Goal: Navigation & Orientation: Understand site structure

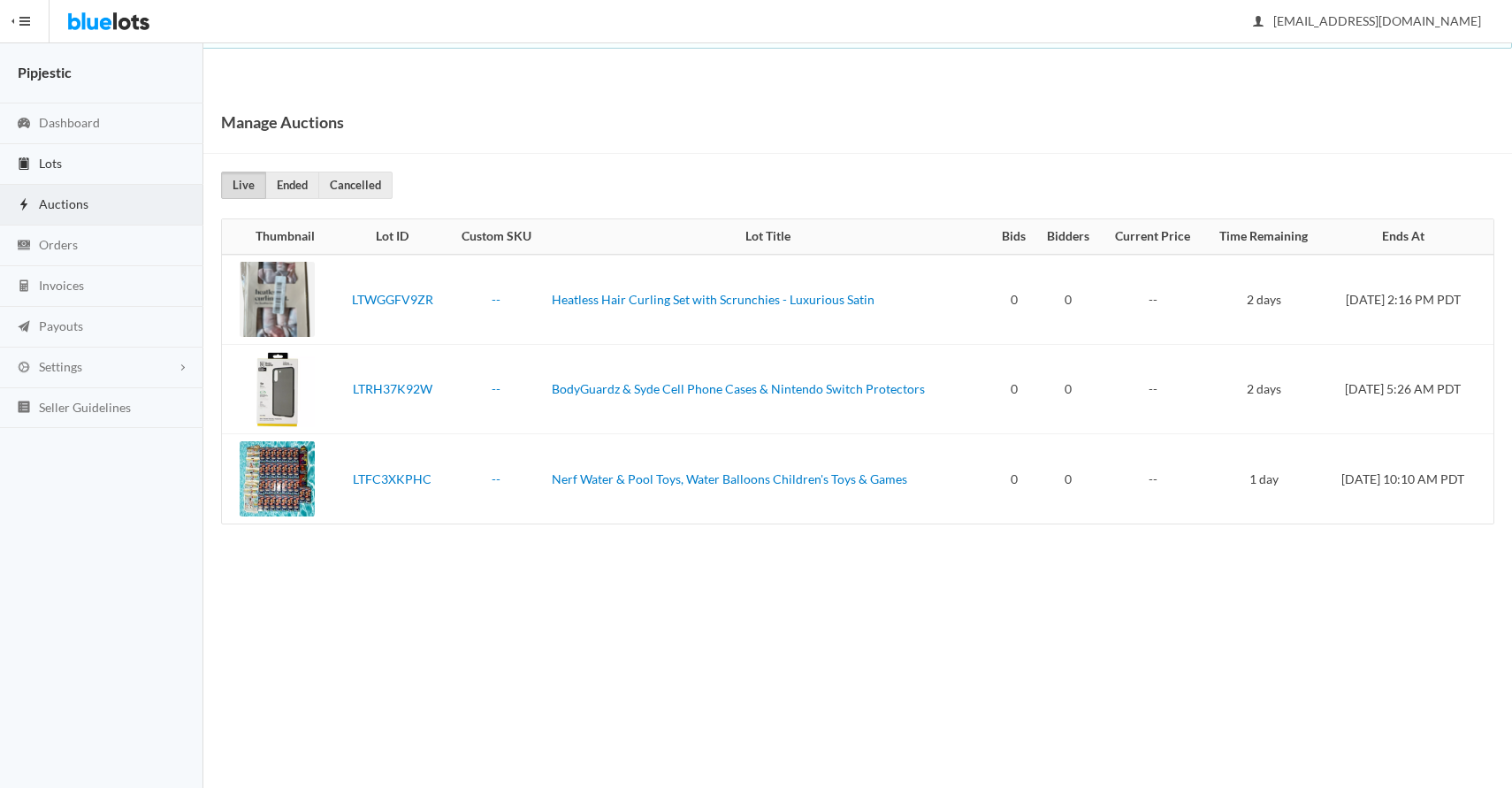
click at [94, 162] on link "Lots" at bounding box center [102, 164] width 204 height 40
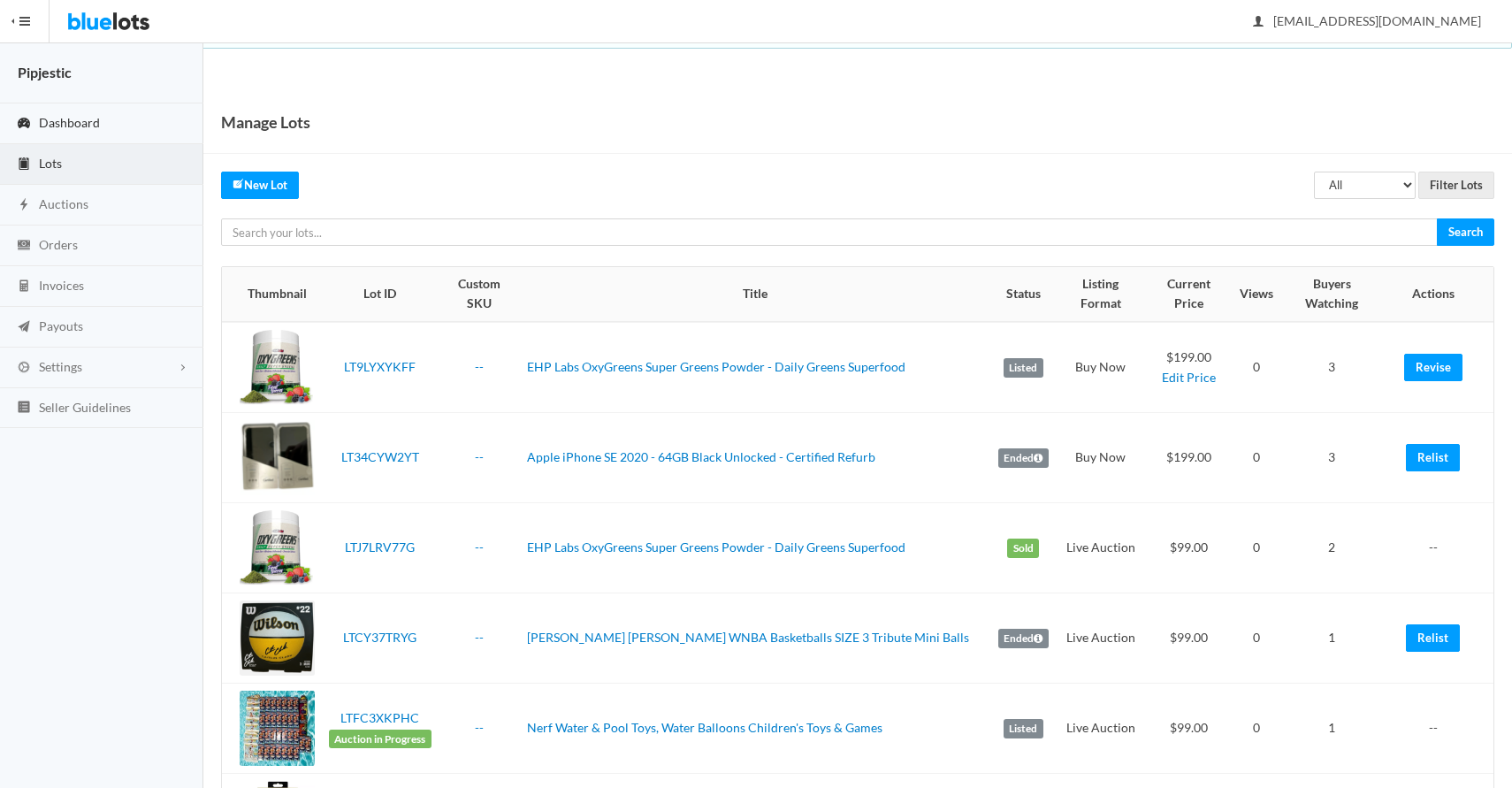
click at [90, 142] on link "Dashboard" at bounding box center [102, 124] width 204 height 40
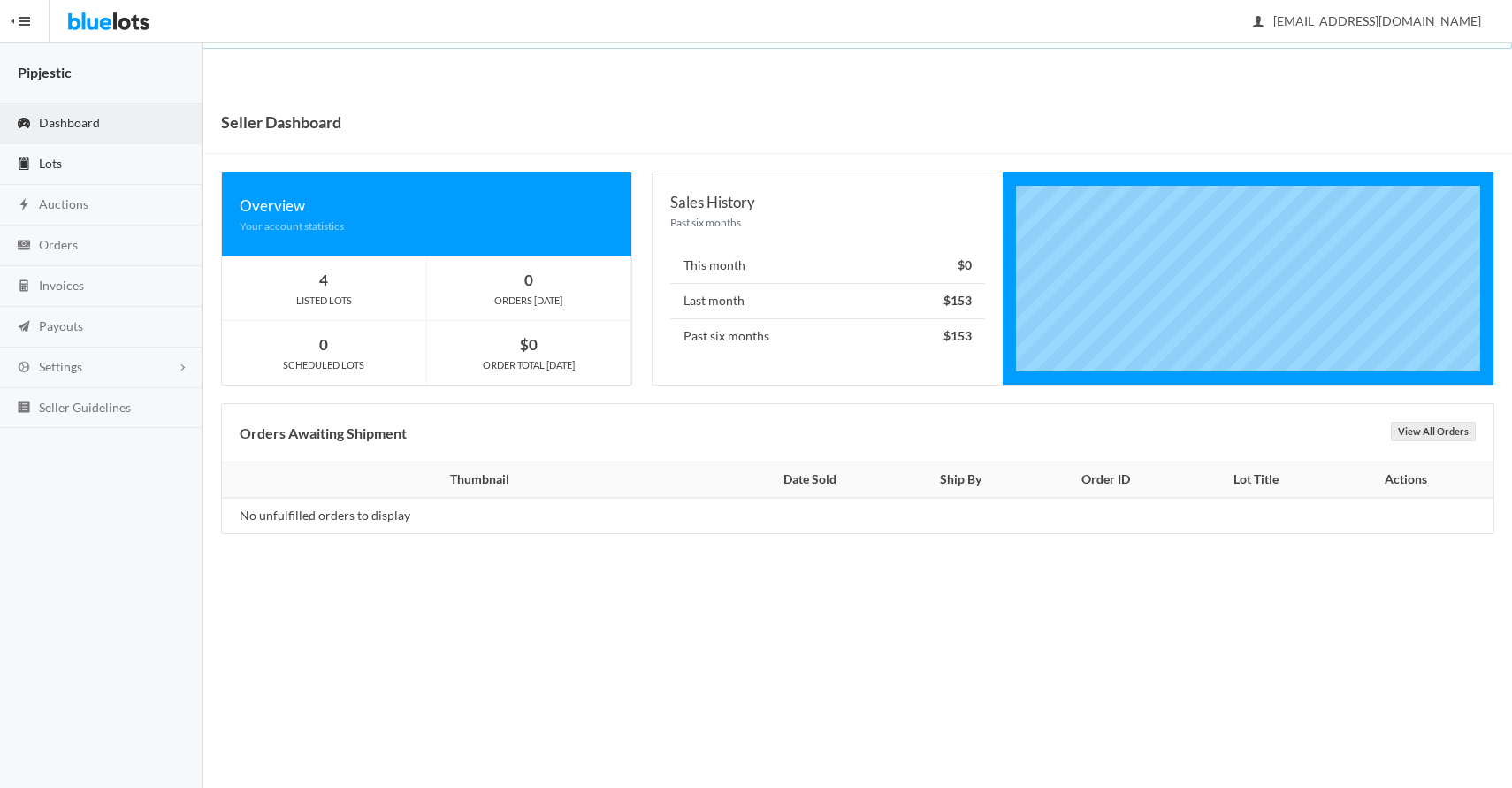
click at [86, 151] on link "Lots" at bounding box center [102, 164] width 204 height 40
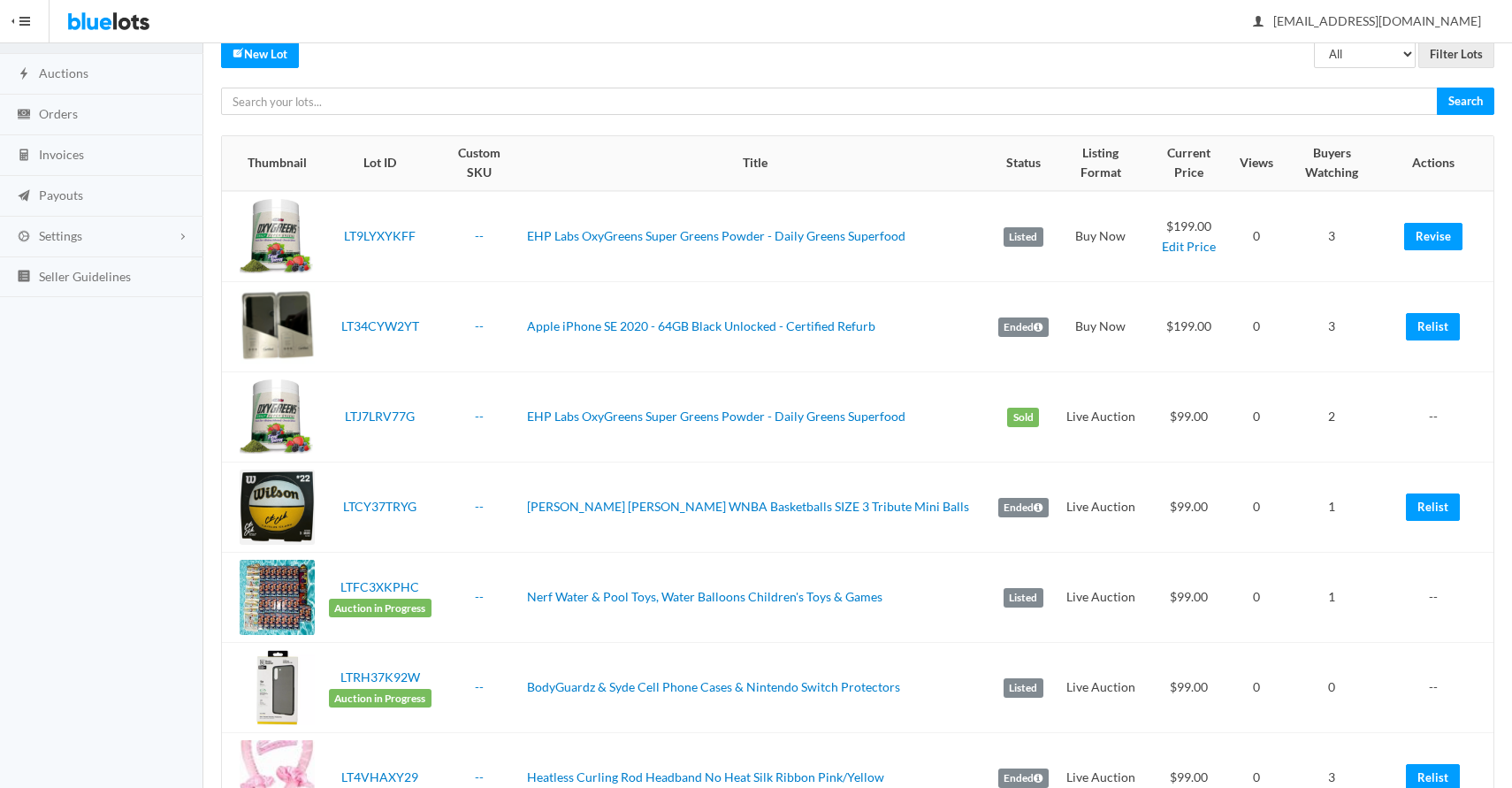
scroll to position [114, 0]
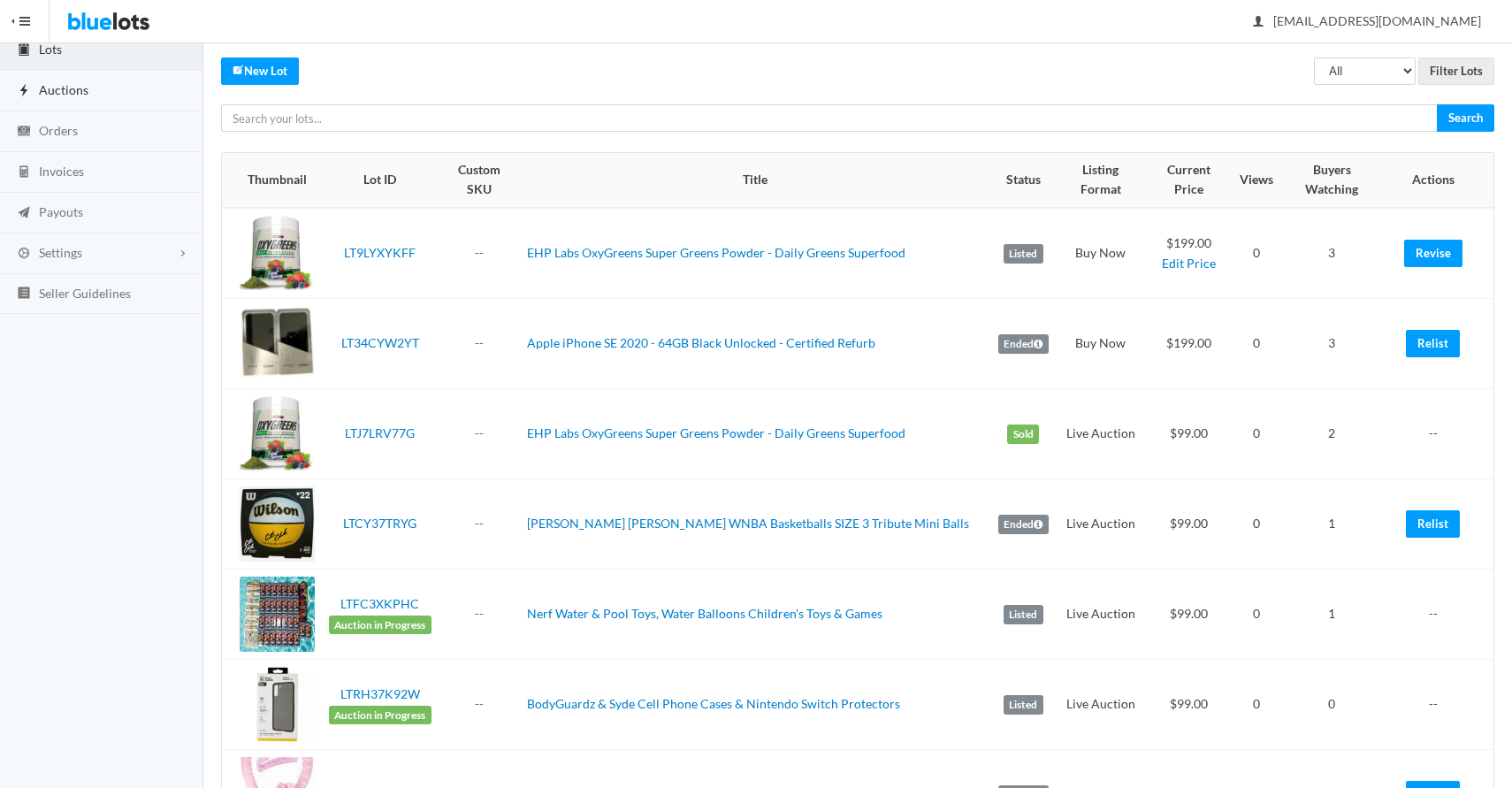
click at [96, 86] on link "Auctions" at bounding box center [102, 91] width 204 height 40
